Goal: Find contact information: Find contact information

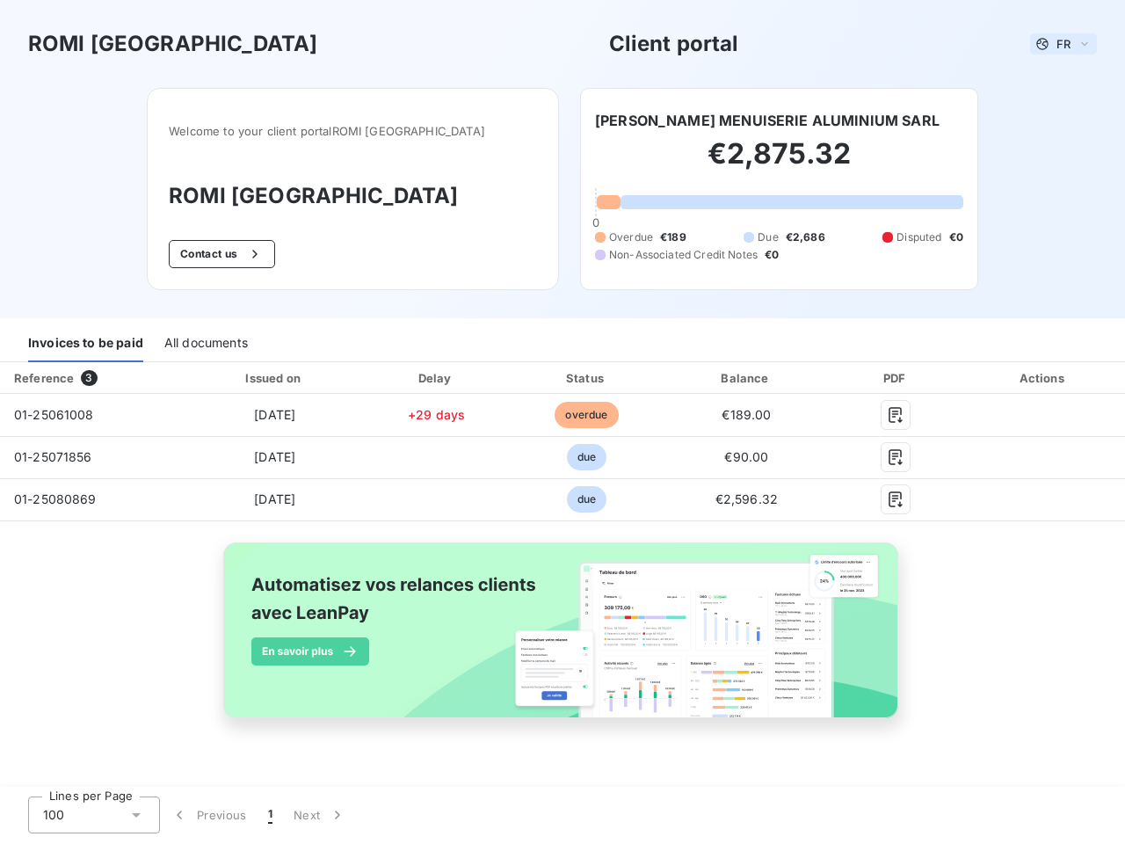
click at [1063, 44] on span "FR" at bounding box center [1063, 44] width 14 height 14
click at [249, 254] on button "Contact us" at bounding box center [222, 254] width 106 height 28
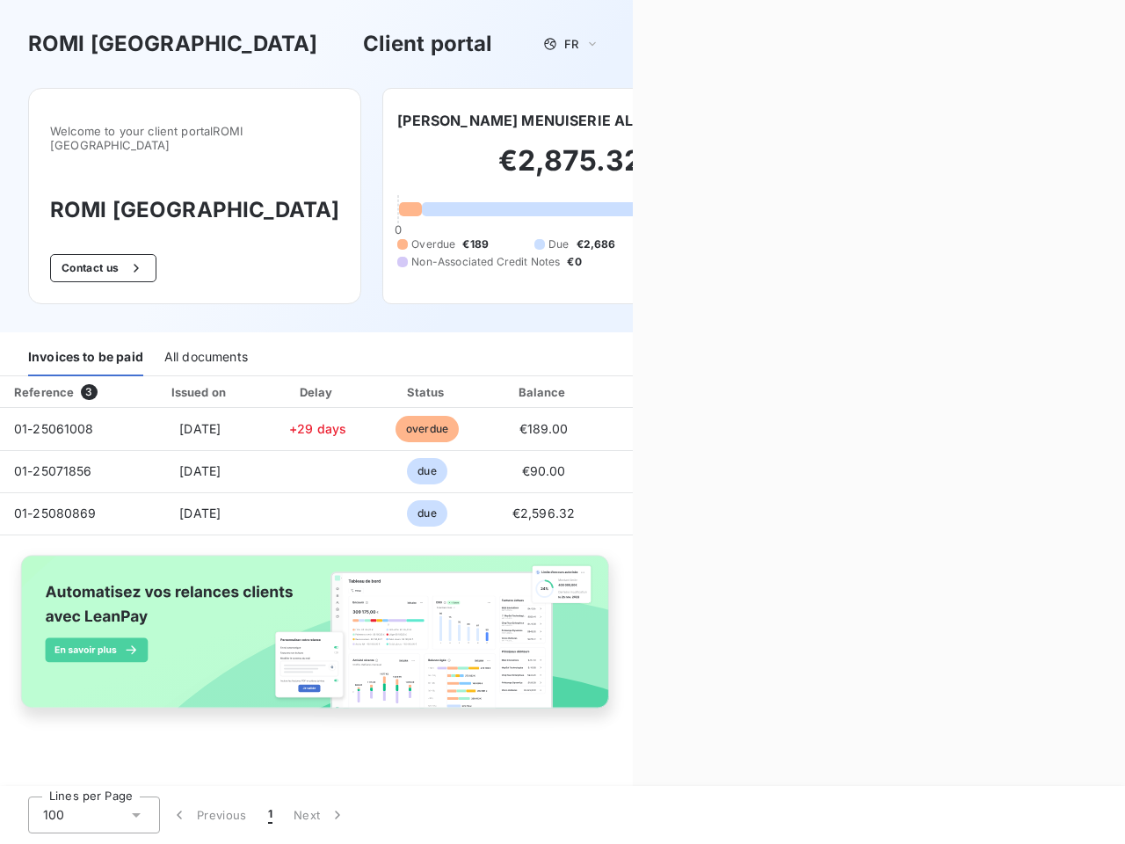
click at [736, 120] on div "Contact us Fill out the form below, and a member of our team will get back to y…" at bounding box center [879, 422] width 492 height 844
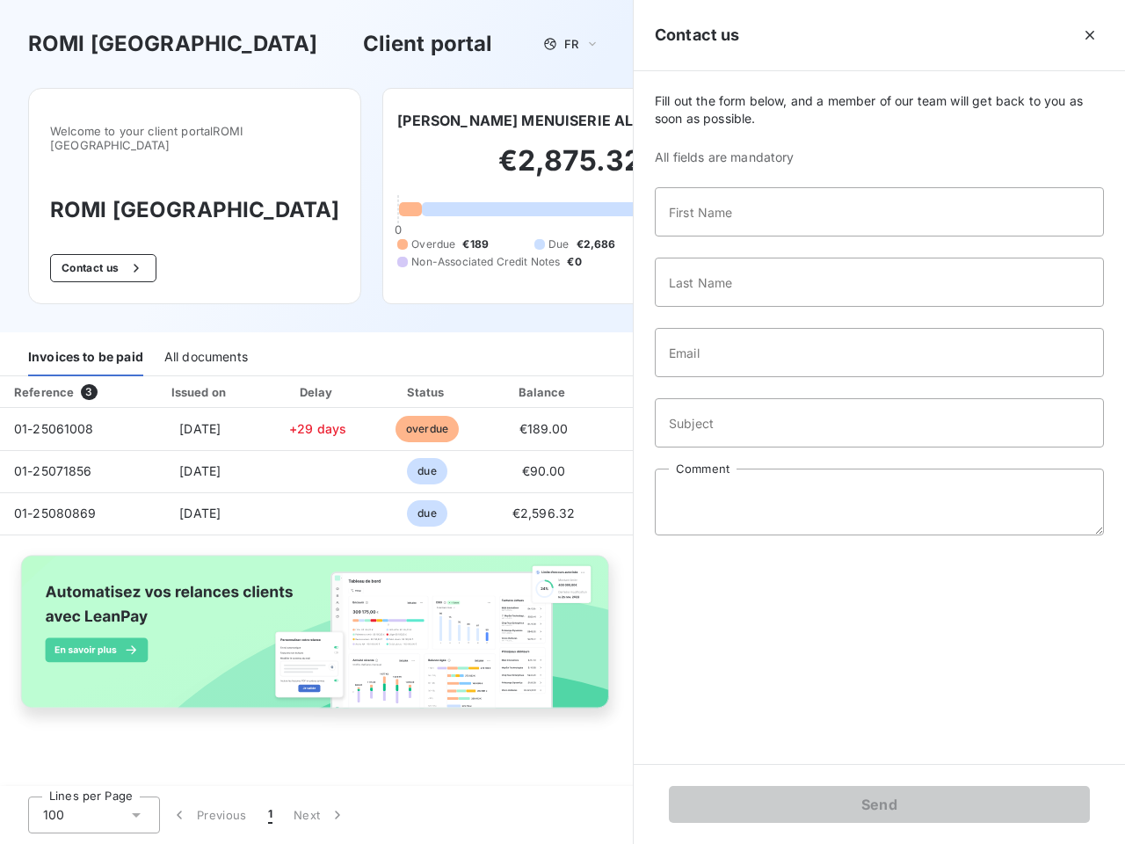
click at [85, 344] on div "Invoices to be paid" at bounding box center [85, 357] width 115 height 37
